Goal: Find specific page/section: Find specific page/section

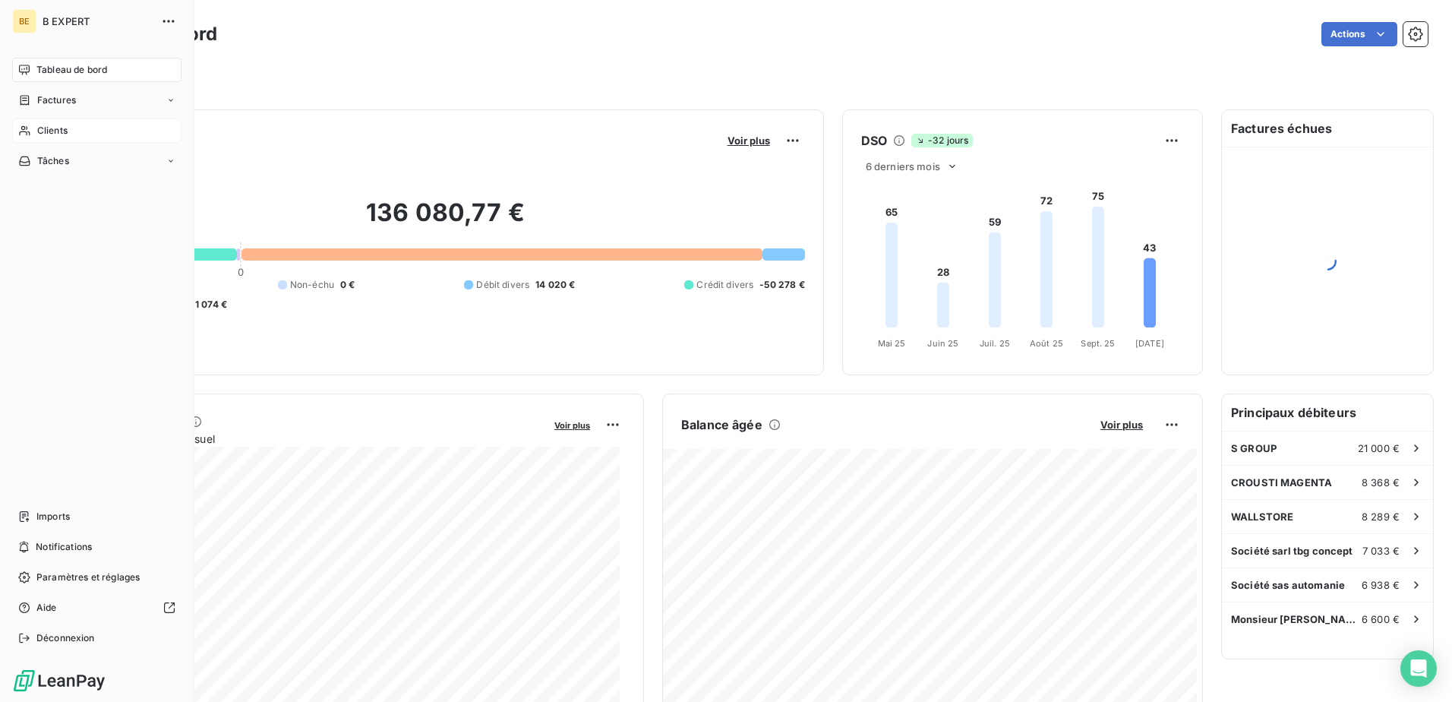
click at [34, 138] on div "Clients" at bounding box center [96, 130] width 169 height 24
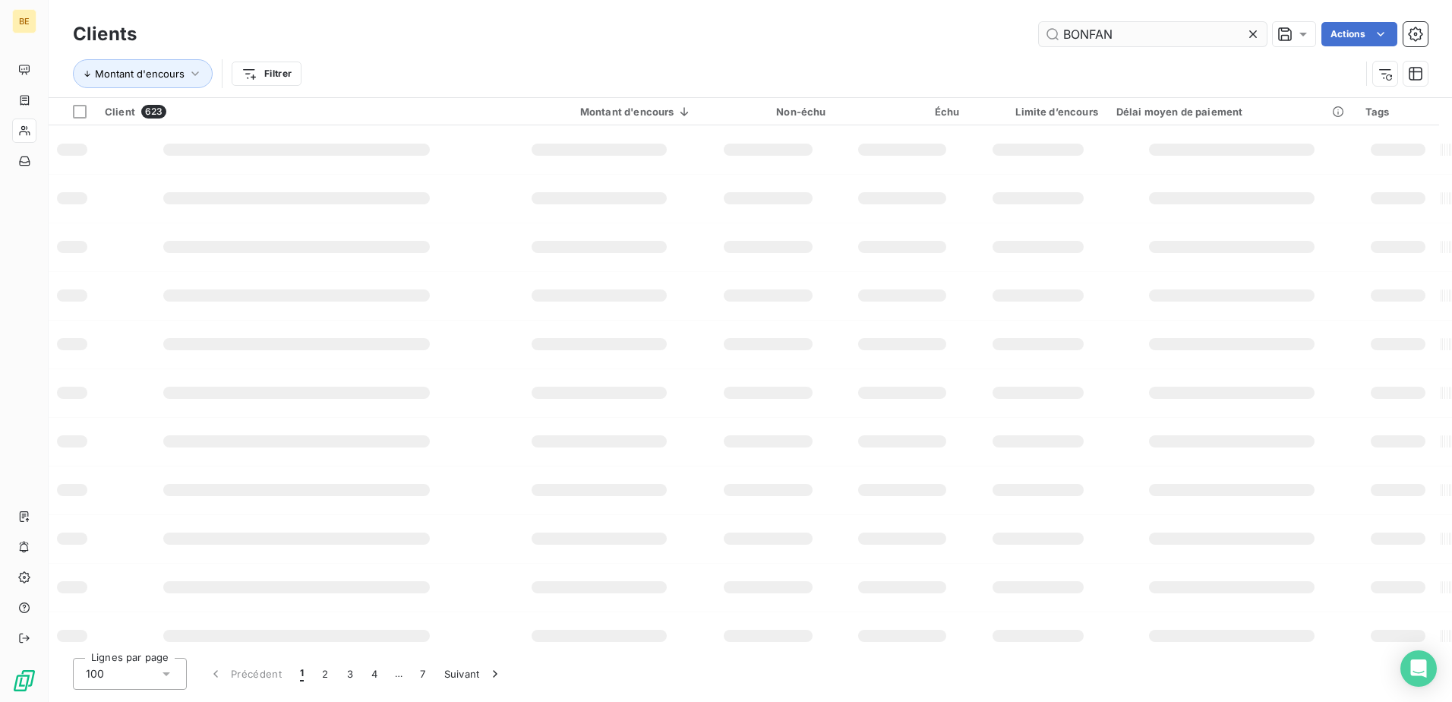
type input "BONFAN"
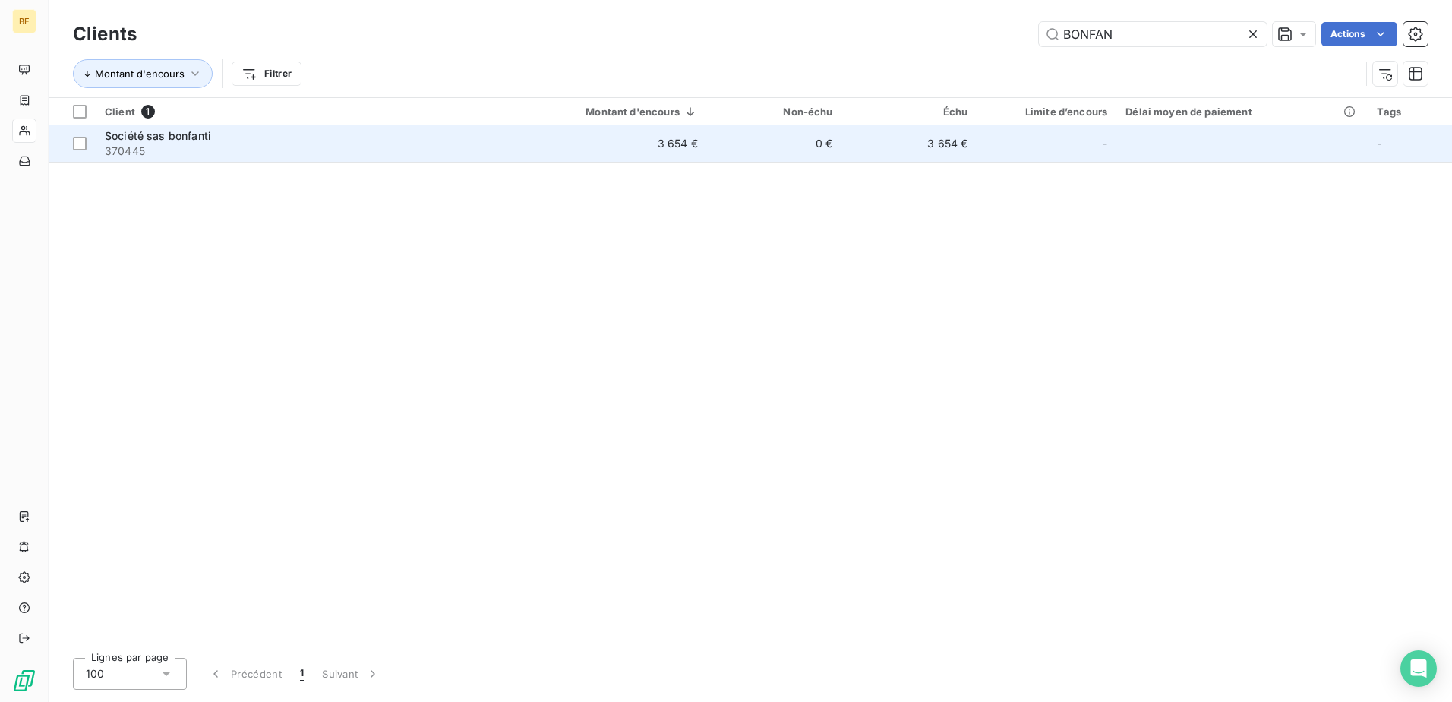
click at [309, 131] on div "Société sas bonfanti" at bounding box center [298, 135] width 387 height 15
